Goal: Information Seeking & Learning: Learn about a topic

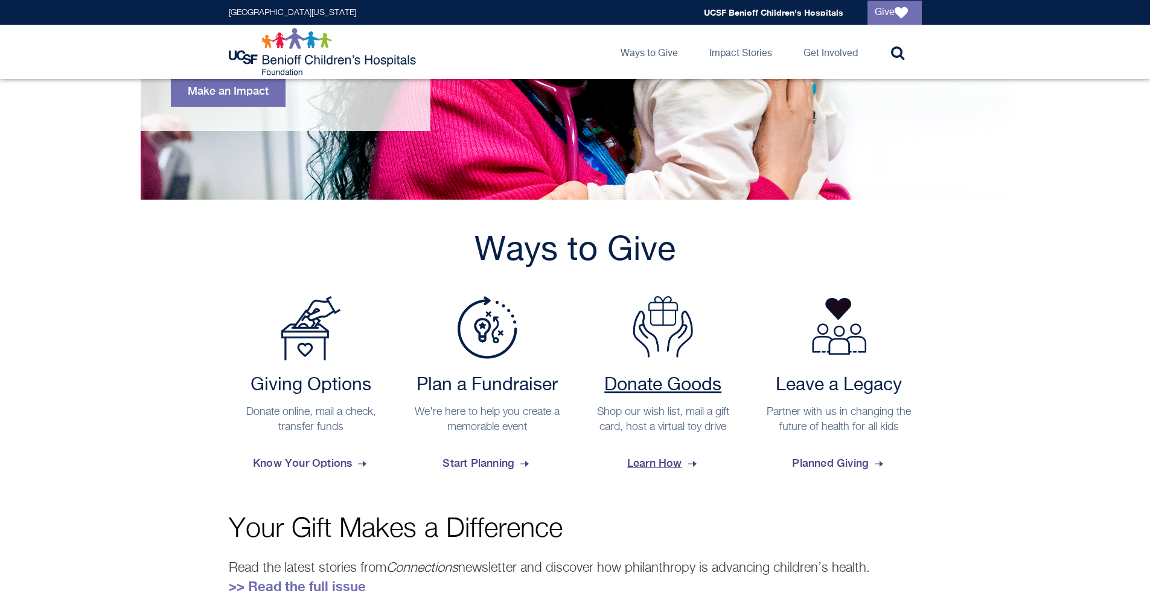
click at [669, 384] on h2 "Donate Goods" at bounding box center [663, 386] width 153 height 22
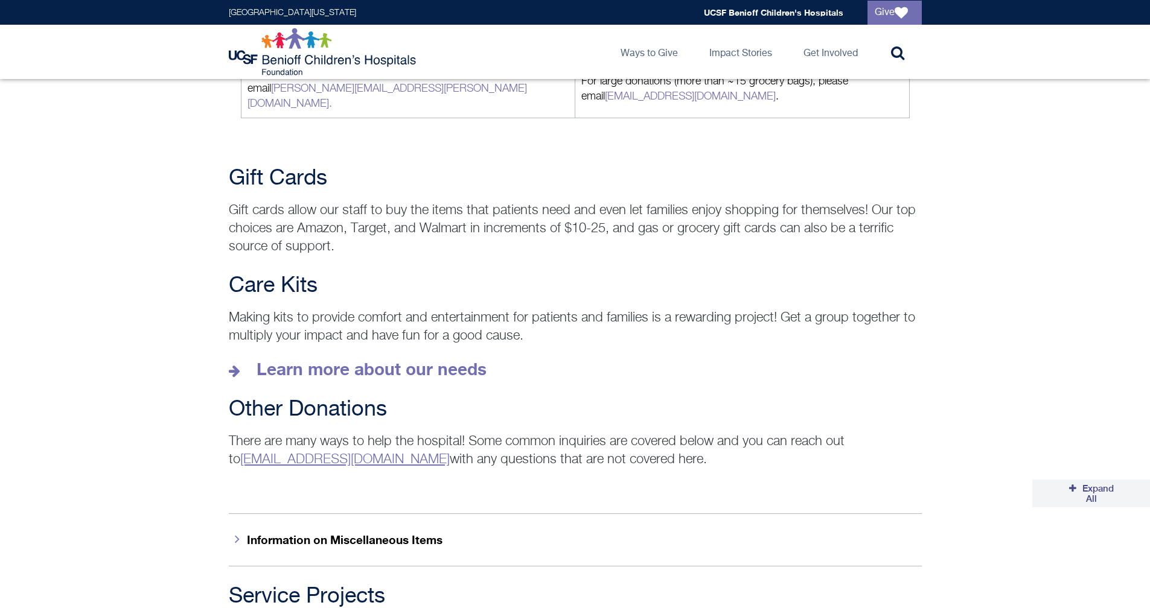
scroll to position [1569, 0]
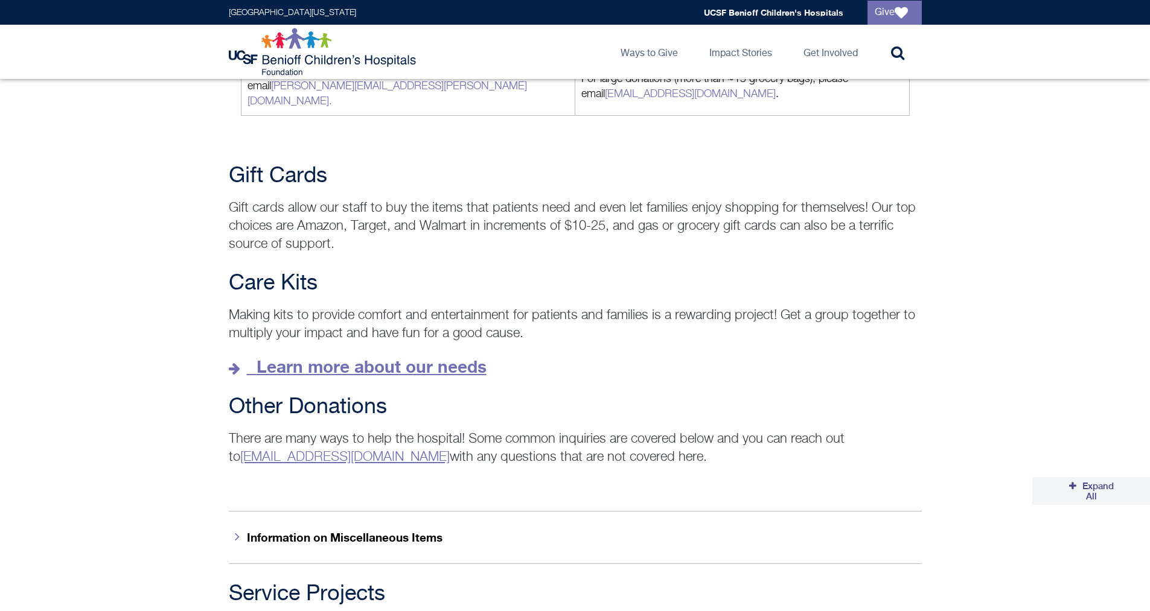
click at [463, 357] on strong "Learn more about our needs" at bounding box center [371, 367] width 230 height 20
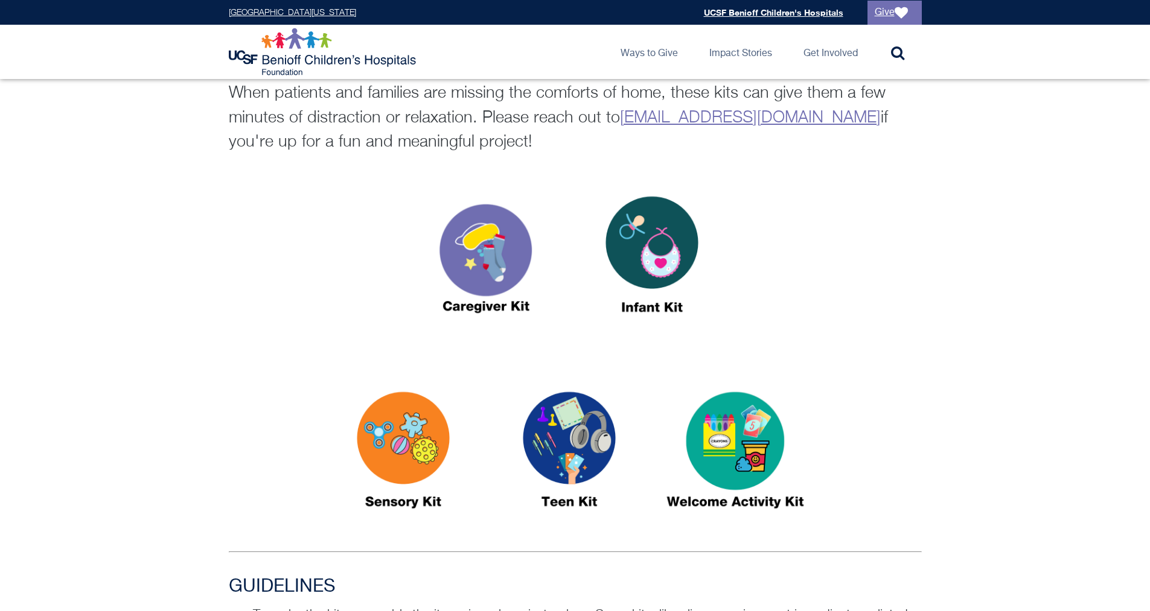
scroll to position [302, 0]
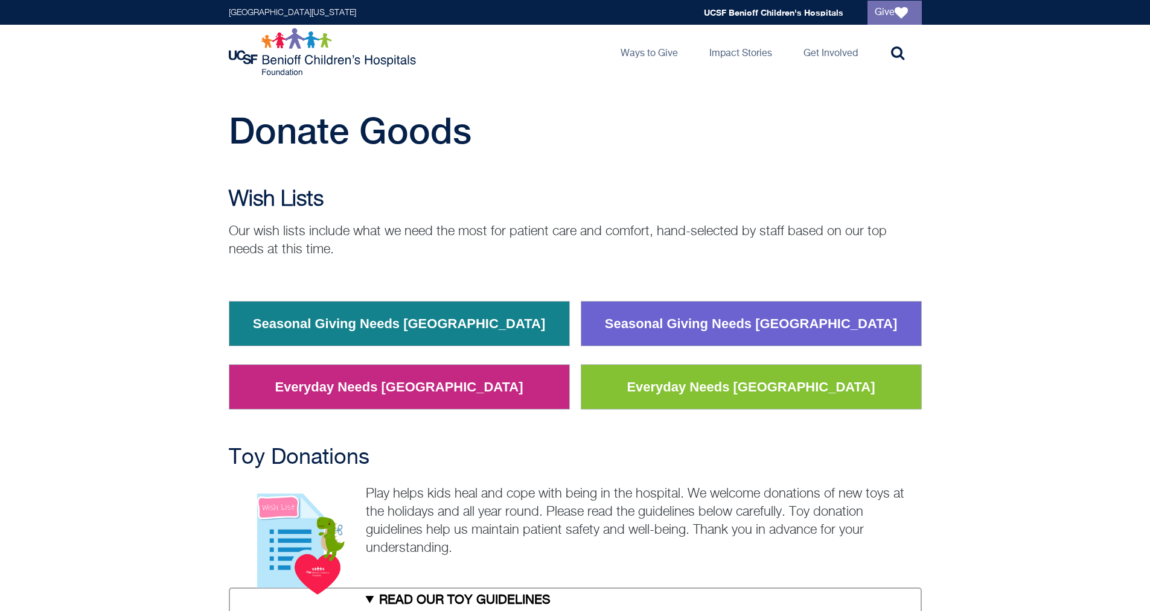
click at [491, 327] on link "Seasonal Giving Needs [GEOGRAPHIC_DATA]" at bounding box center [399, 323] width 311 height 31
